Goal: Task Accomplishment & Management: Manage account settings

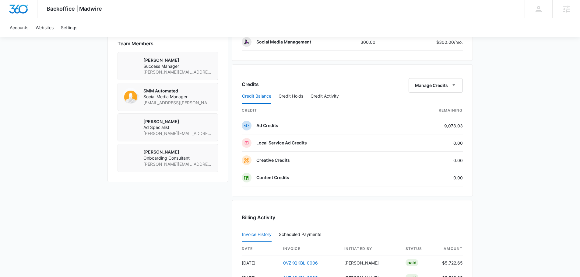
scroll to position [426, 0]
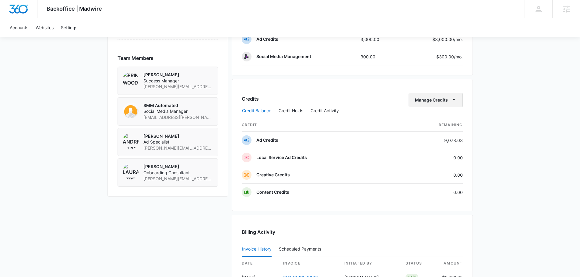
click at [432, 101] on button "Manage Credits" at bounding box center [435, 100] width 54 height 15
click at [431, 117] on div "Transfer Credits" at bounding box center [432, 119] width 32 height 4
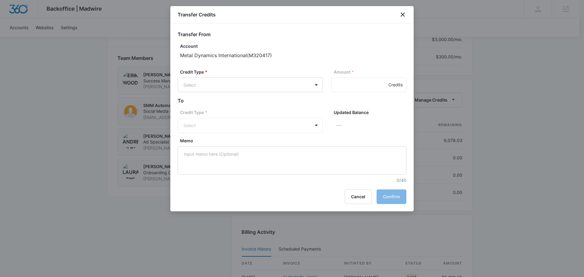
drag, startPoint x: 248, startPoint y: 79, endPoint x: 240, endPoint y: 96, distance: 18.9
click at [248, 80] on div "Credit Type * Select" at bounding box center [250, 80] width 145 height 23
click at [240, 96] on div "Credit Type * Select Amount * Credits" at bounding box center [292, 83] width 229 height 28
click at [242, 94] on div "Credit Type * Select Amount * Credits" at bounding box center [292, 83] width 229 height 28
click at [238, 83] on body "Backoffice | Madwire Apps Settings EW [PERSON_NAME] [PERSON_NAME][EMAIL_ADDRESS…" at bounding box center [292, 12] width 584 height 876
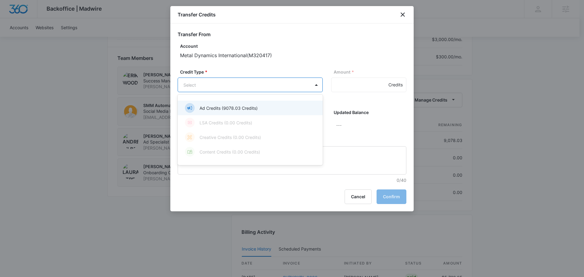
click at [223, 111] on p "Ad Credits (9078.03 Credits)" at bounding box center [229, 108] width 58 height 6
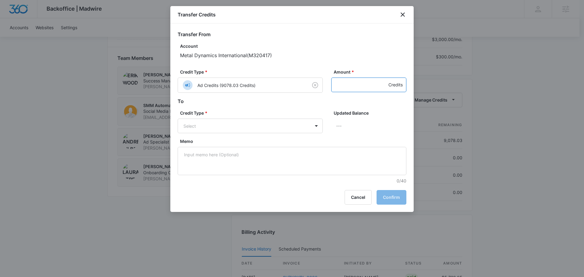
click at [339, 88] on input "Amount *" at bounding box center [368, 85] width 75 height 15
type input "200"
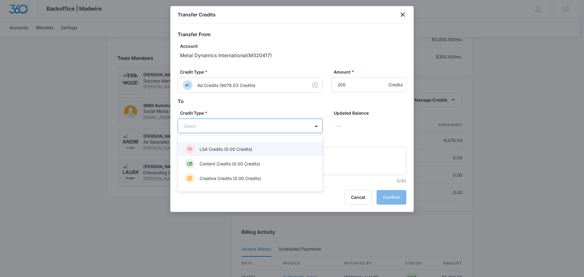
click at [210, 131] on body "Backoffice | Madwire Apps Settings EW [PERSON_NAME] [PERSON_NAME][EMAIL_ADDRESS…" at bounding box center [292, 12] width 584 height 876
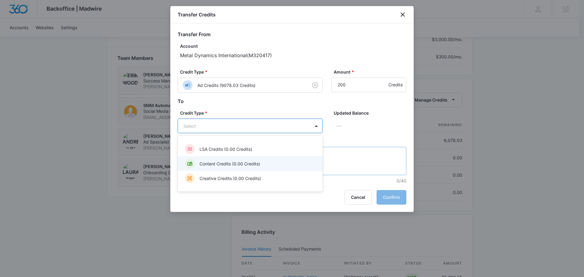
click at [209, 165] on p "Content Credits (0.00 Credits)" at bounding box center [230, 164] width 61 height 6
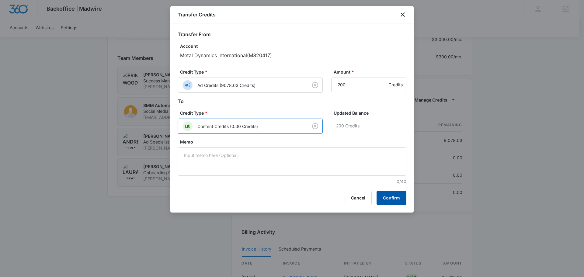
click at [398, 204] on button "Confirm" at bounding box center [392, 198] width 30 height 15
